Goal: Task Accomplishment & Management: Complete application form

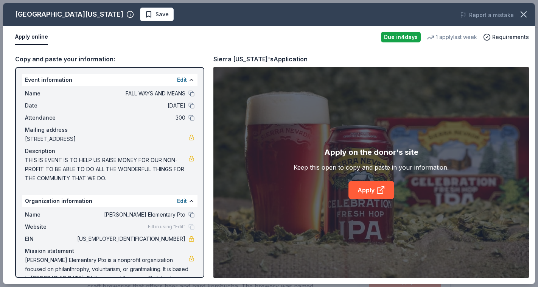
scroll to position [65, 0]
click at [522, 17] on icon "button" at bounding box center [523, 14] width 5 height 5
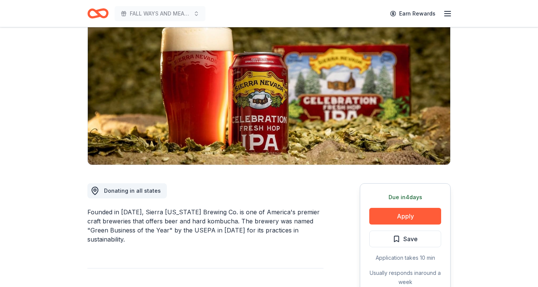
click at [100, 13] on icon "Home" at bounding box center [97, 14] width 21 height 18
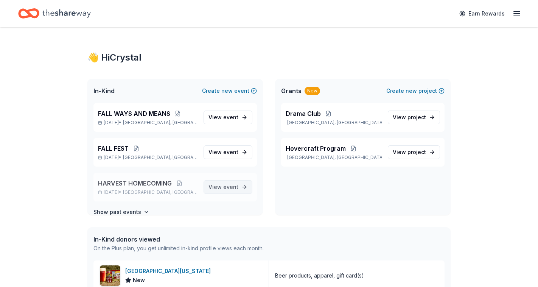
click at [235, 192] on link "View event" at bounding box center [228, 187] width 49 height 14
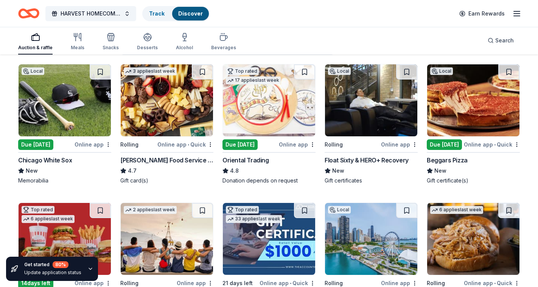
scroll to position [77, 0]
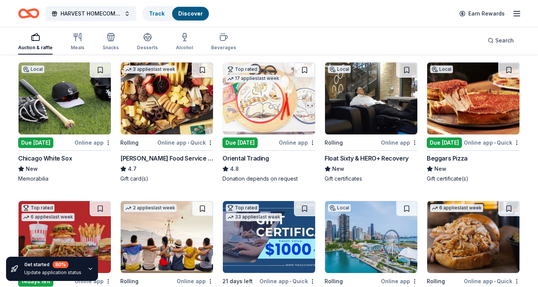
click at [397, 142] on div "Online app" at bounding box center [399, 142] width 37 height 9
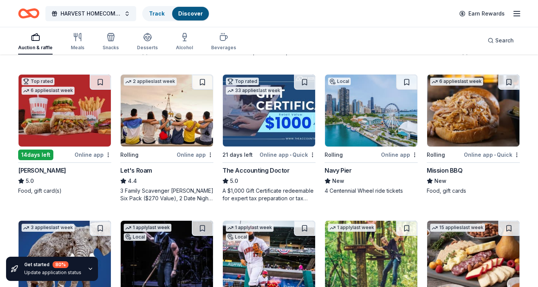
scroll to position [202, 0]
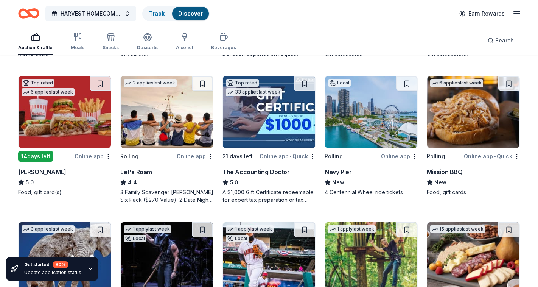
click at [205, 155] on div "Online app" at bounding box center [195, 155] width 37 height 9
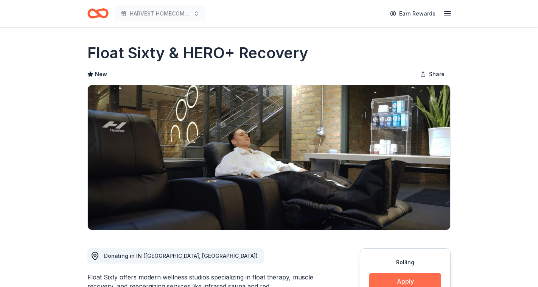
click at [382, 284] on button "Apply" at bounding box center [405, 281] width 72 height 17
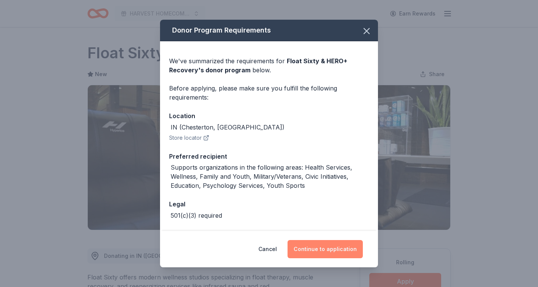
click at [316, 249] on button "Continue to application" at bounding box center [325, 249] width 75 height 18
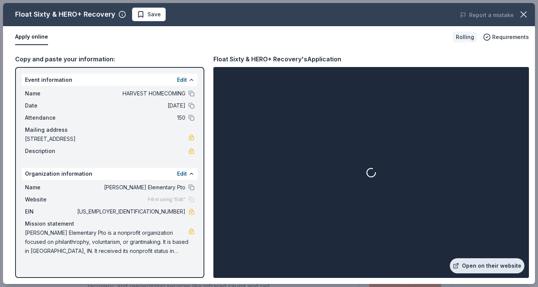
click at [474, 267] on link "Open on their website" at bounding box center [487, 265] width 75 height 15
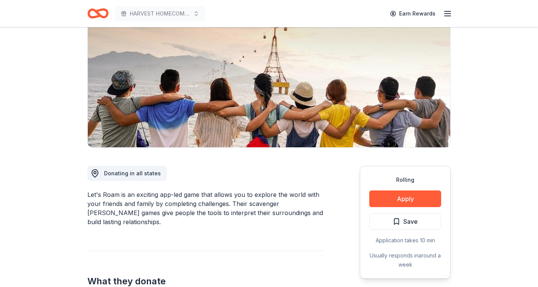
scroll to position [83, 0]
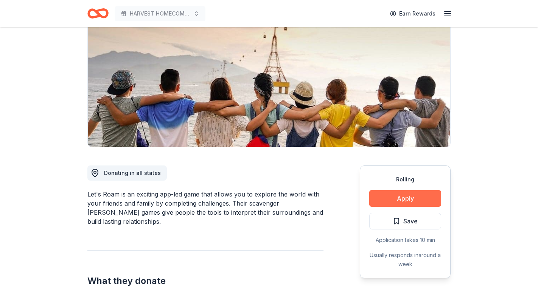
click at [401, 203] on button "Apply" at bounding box center [405, 198] width 72 height 17
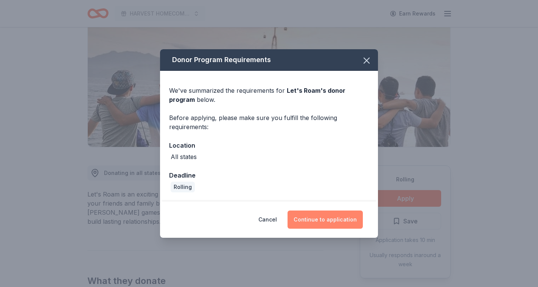
click at [326, 226] on button "Continue to application" at bounding box center [325, 219] width 75 height 18
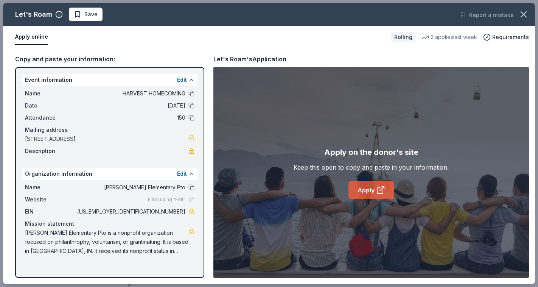
click at [378, 192] on icon at bounding box center [380, 189] width 9 height 9
click at [522, 14] on icon "button" at bounding box center [524, 14] width 11 height 11
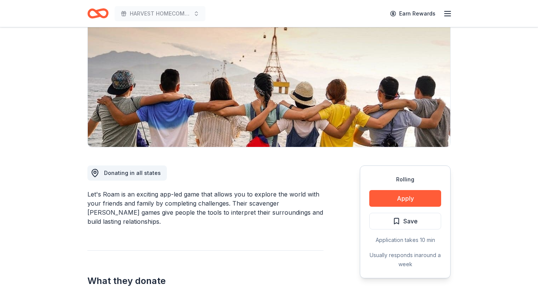
click at [108, 10] on icon "Home" at bounding box center [102, 13] width 12 height 8
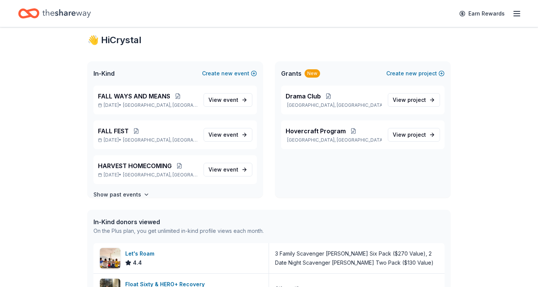
scroll to position [18, 0]
click at [184, 173] on p "Oct 12, 2025 • Hobart, IN" at bounding box center [148, 174] width 100 height 6
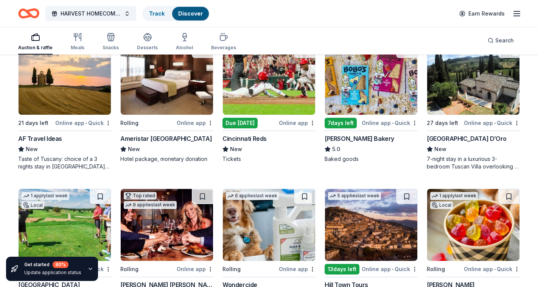
scroll to position [528, 0]
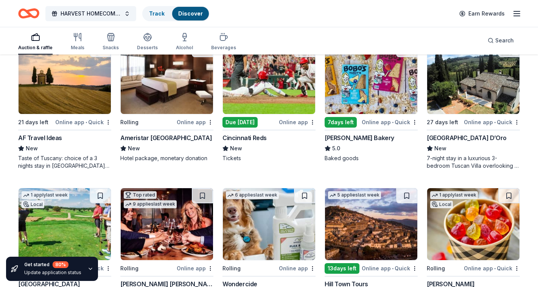
click at [193, 121] on div "Online app" at bounding box center [195, 121] width 37 height 9
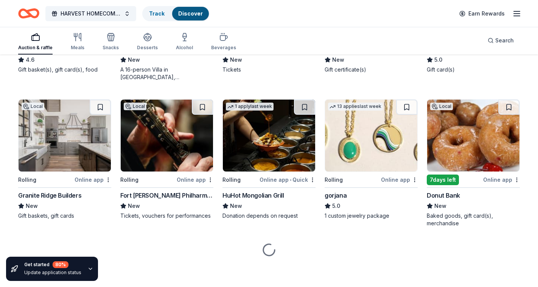
scroll to position [1049, 0]
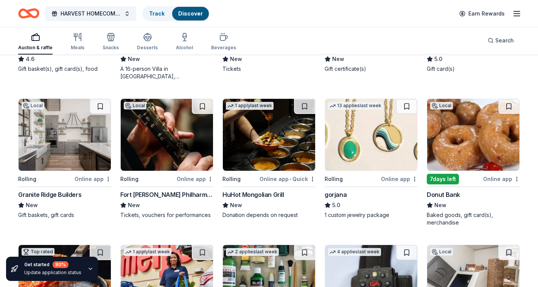
click at [491, 182] on div "Online app" at bounding box center [501, 178] width 37 height 9
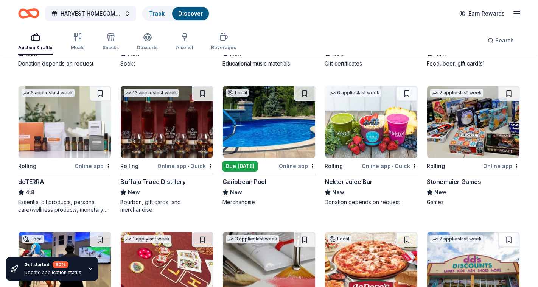
scroll to position [1493, 0]
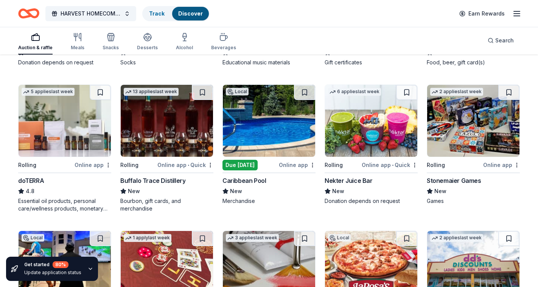
click at [299, 165] on div "Online app" at bounding box center [297, 164] width 37 height 9
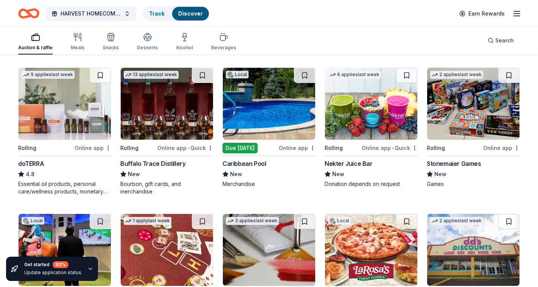
scroll to position [1512, 0]
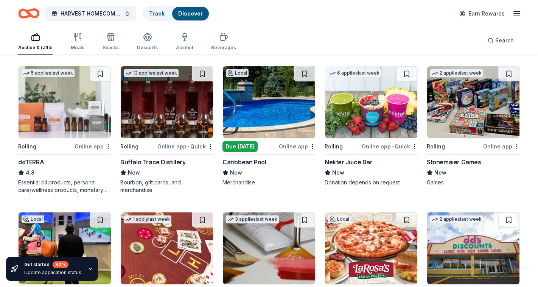
click at [89, 146] on div "Online app" at bounding box center [93, 146] width 37 height 9
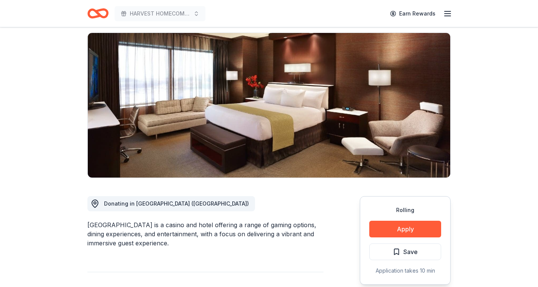
scroll to position [58, 0]
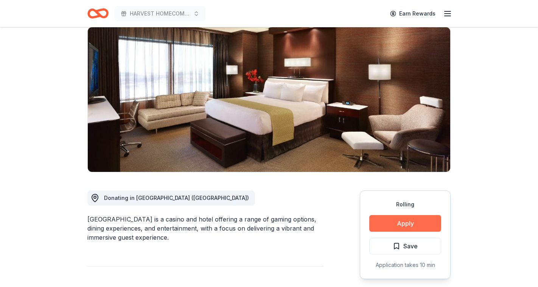
click at [387, 222] on button "Apply" at bounding box center [405, 223] width 72 height 17
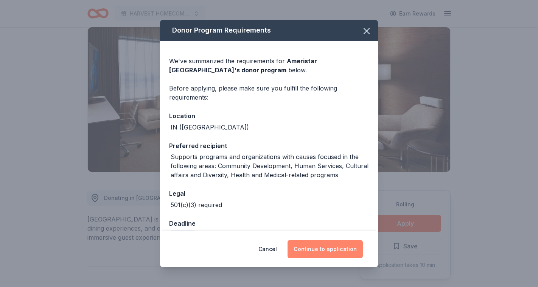
click at [327, 255] on button "Continue to application" at bounding box center [325, 249] width 75 height 18
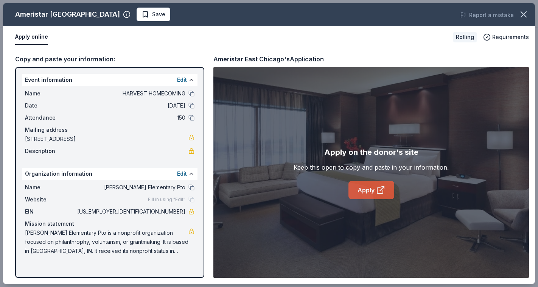
click at [360, 190] on link "Apply" at bounding box center [372, 190] width 46 height 18
click at [524, 18] on icon "button" at bounding box center [524, 14] width 11 height 11
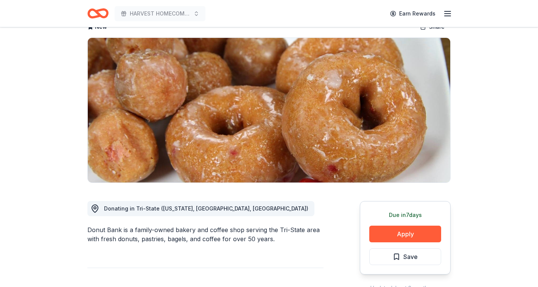
scroll to position [51, 0]
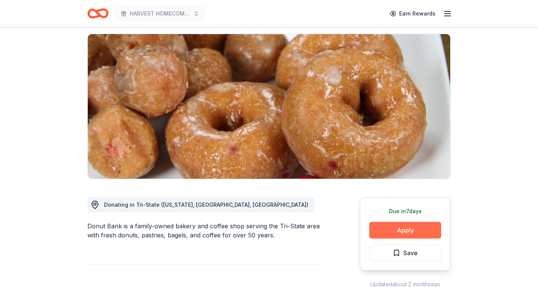
click at [383, 233] on button "Apply" at bounding box center [405, 230] width 72 height 17
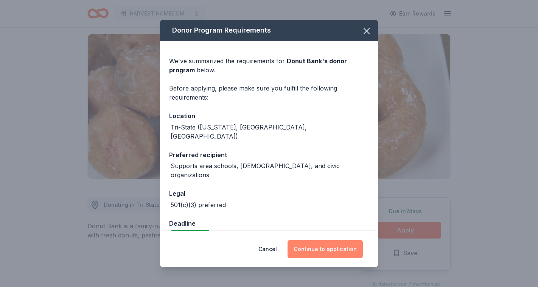
click at [306, 255] on button "Continue to application" at bounding box center [325, 249] width 75 height 18
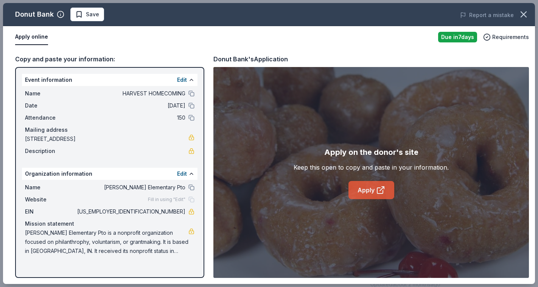
click at [373, 193] on link "Apply" at bounding box center [372, 190] width 46 height 18
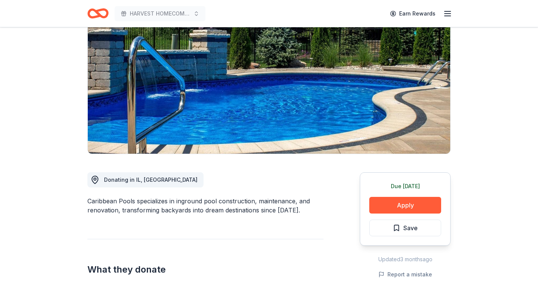
scroll to position [78, 0]
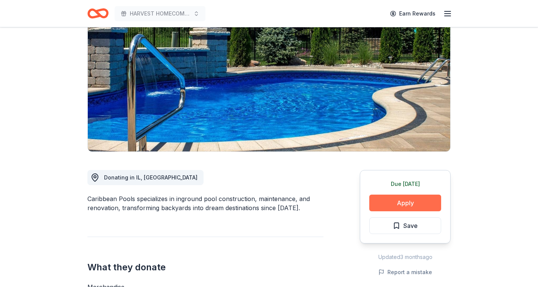
click at [414, 199] on button "Apply" at bounding box center [405, 203] width 72 height 17
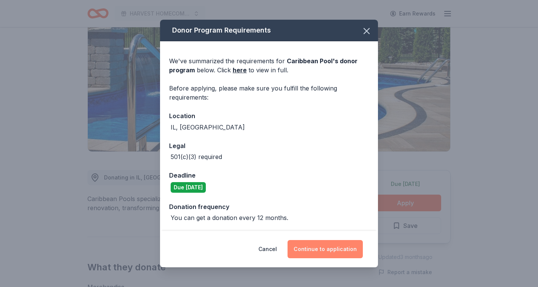
click at [349, 250] on button "Continue to application" at bounding box center [325, 249] width 75 height 18
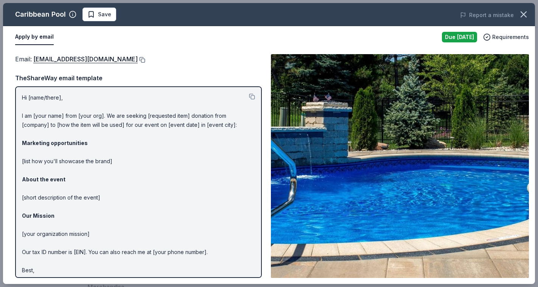
click at [138, 60] on button at bounding box center [142, 60] width 8 height 6
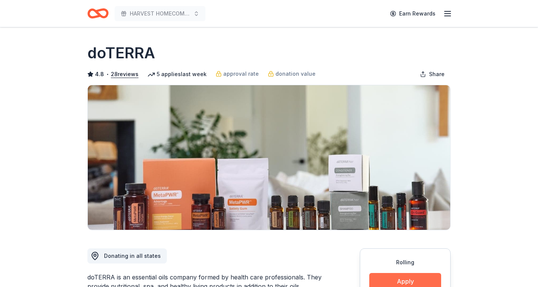
click at [396, 280] on button "Apply" at bounding box center [405, 281] width 72 height 17
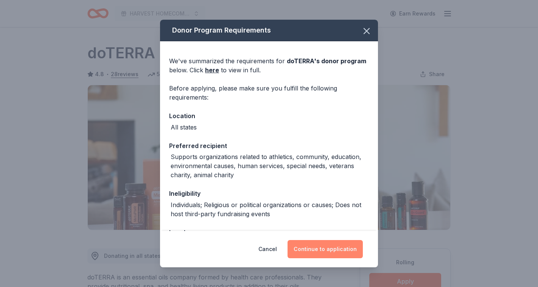
click at [341, 249] on button "Continue to application" at bounding box center [325, 249] width 75 height 18
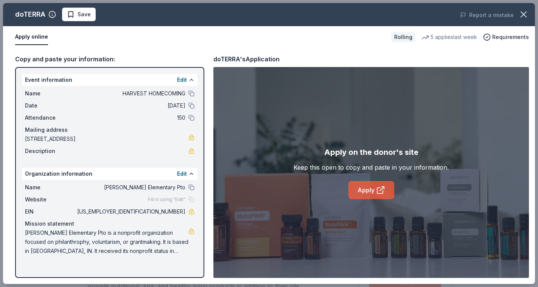
click at [368, 191] on link "Apply" at bounding box center [372, 190] width 46 height 18
